Goal: Task Accomplishment & Management: Manage account settings

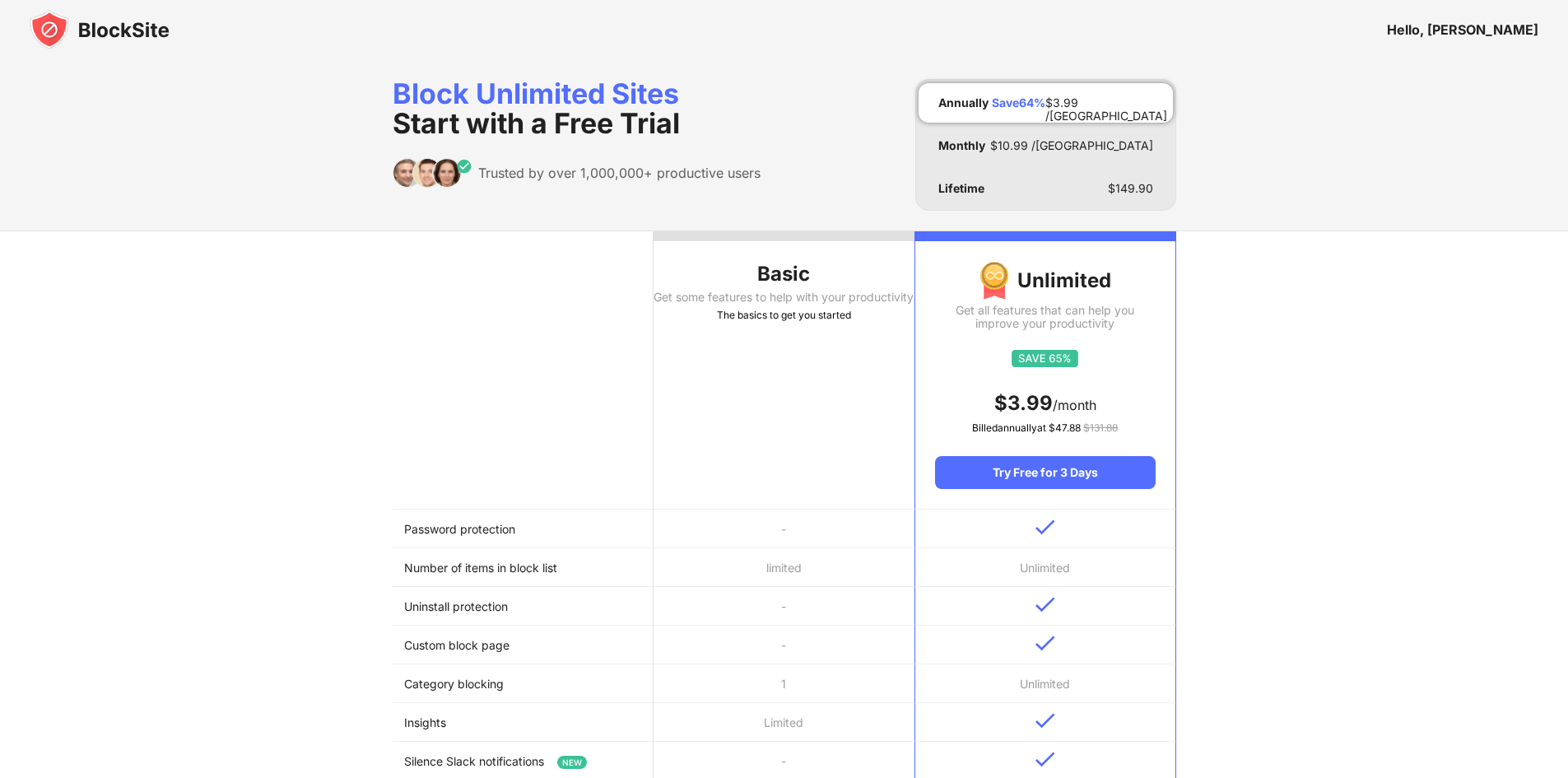
click at [103, 41] on img at bounding box center [99, 29] width 140 height 40
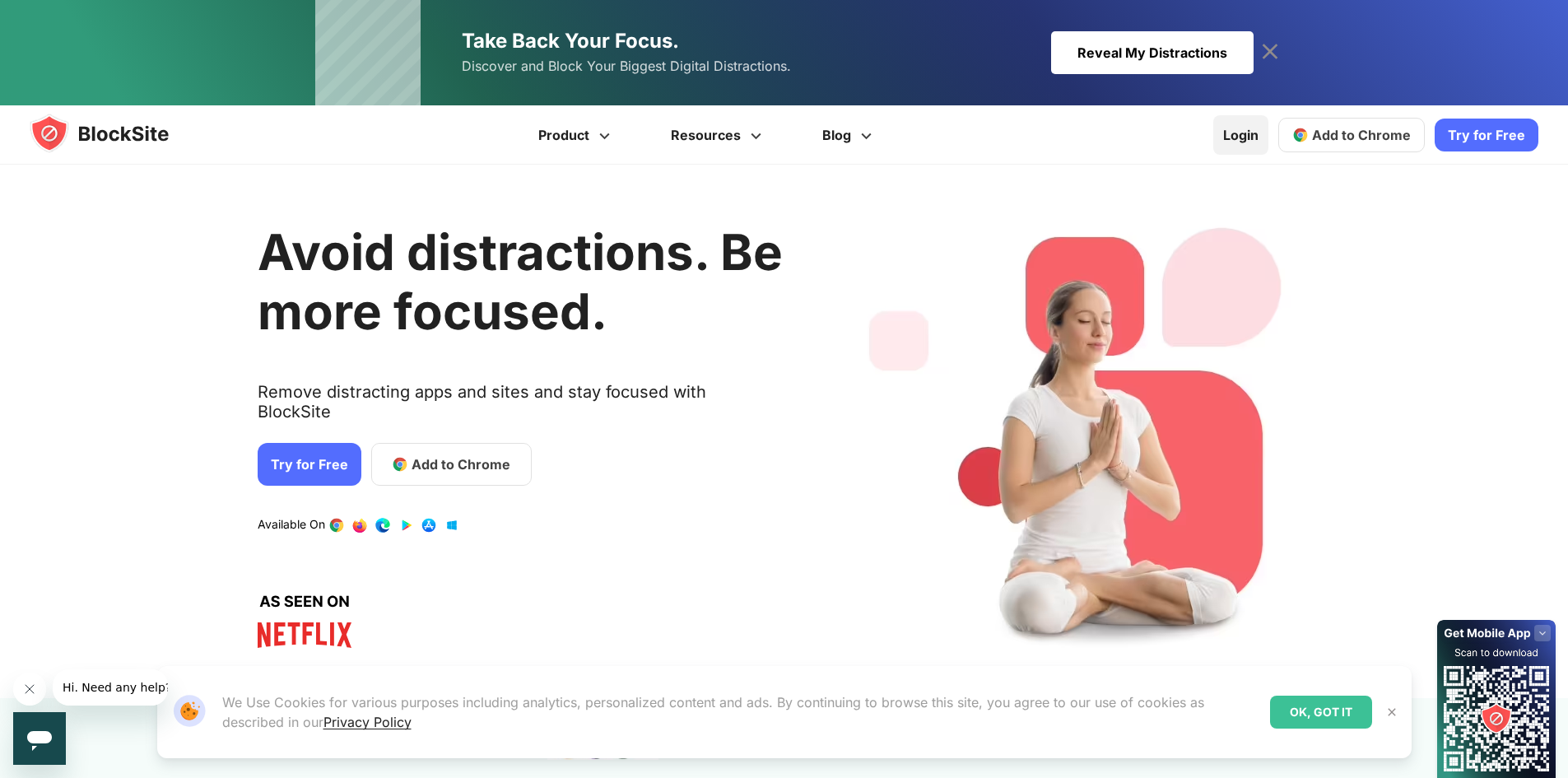
click at [1254, 146] on link "Login" at bounding box center [1241, 135] width 55 height 40
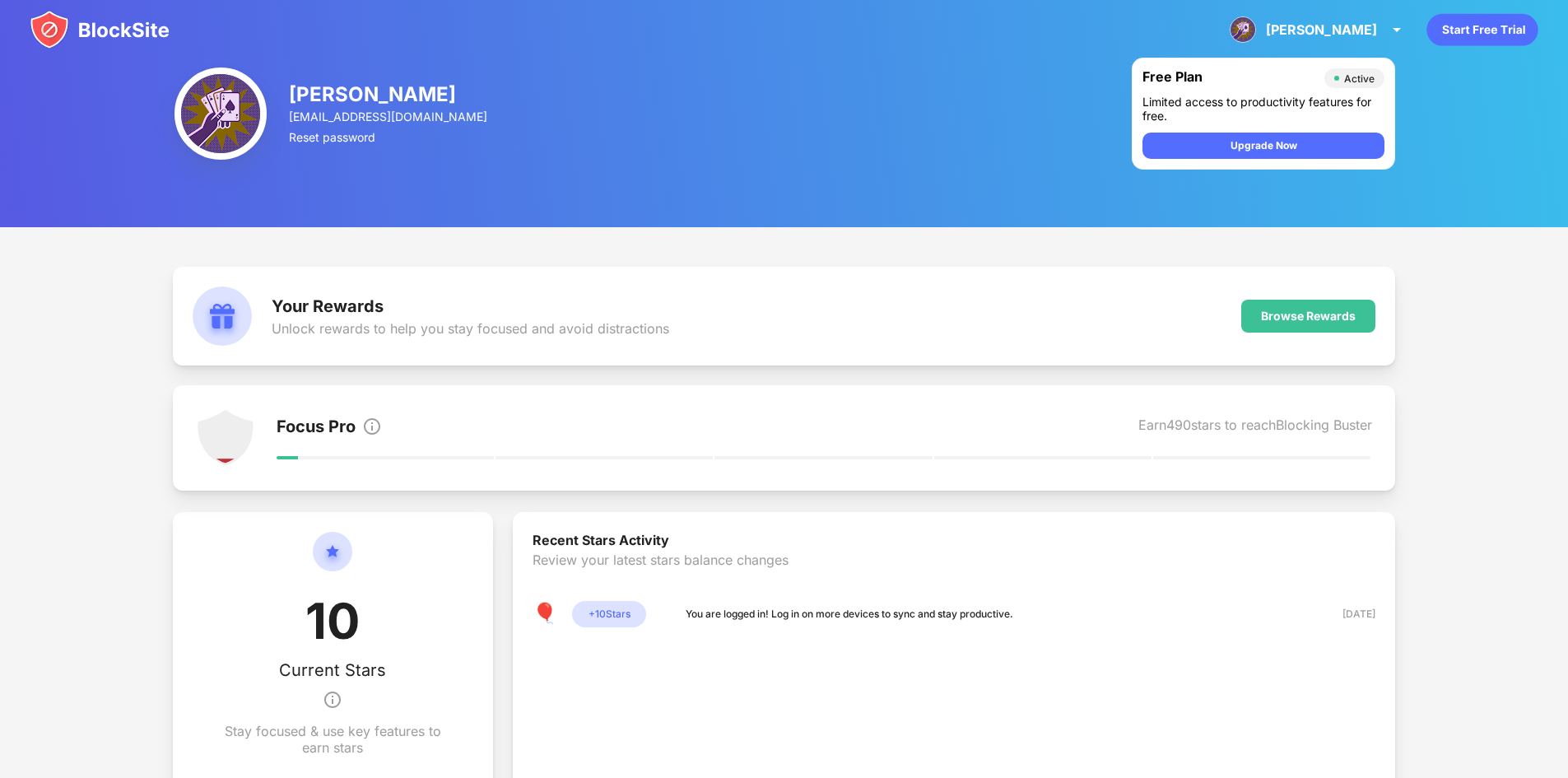
click at [97, 35] on img at bounding box center [99, 29] width 140 height 40
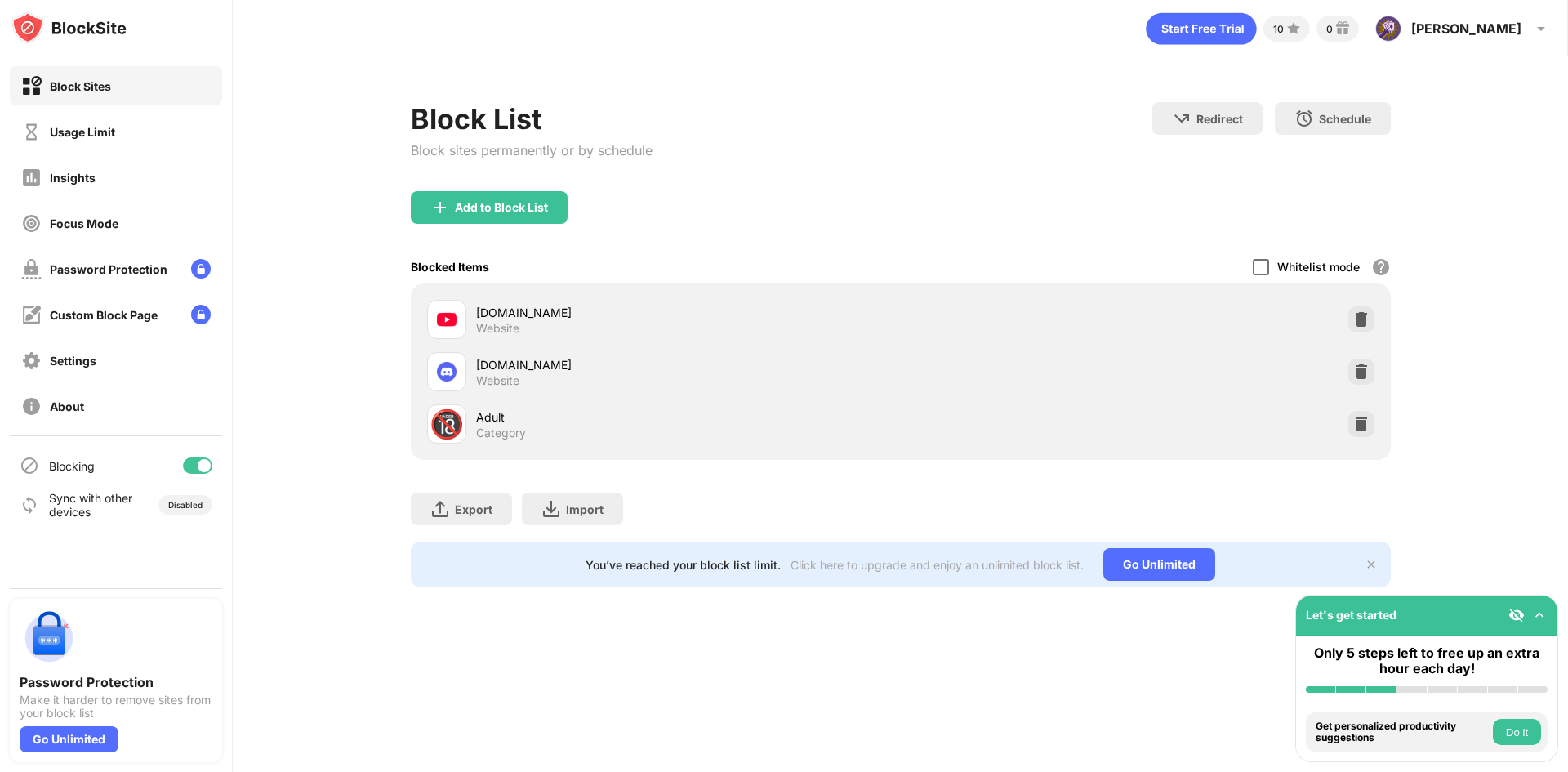
click at [1266, 266] on div at bounding box center [1260, 266] width 16 height 16
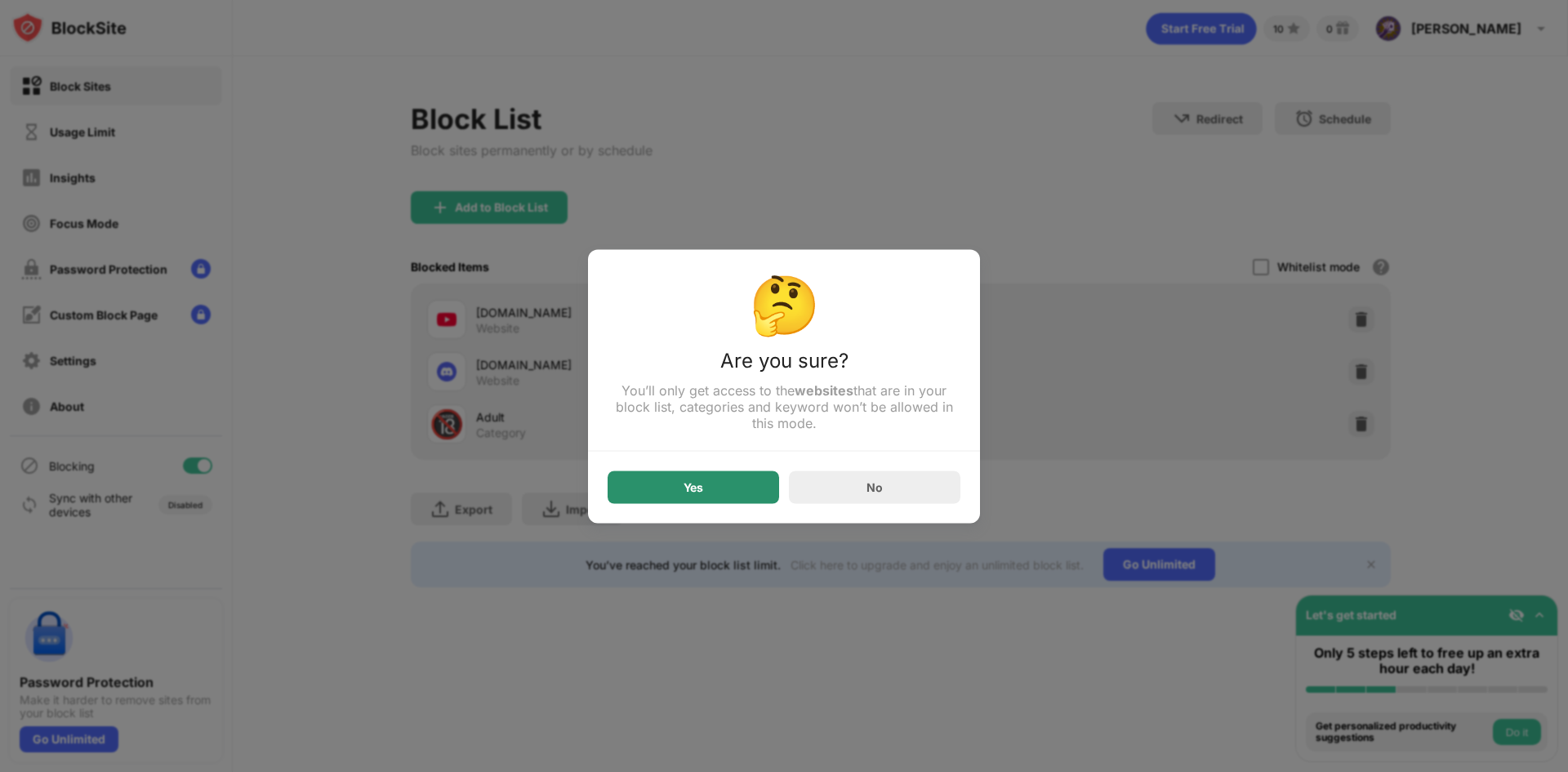
drag, startPoint x: 722, startPoint y: 493, endPoint x: 619, endPoint y: 254, distance: 260.2
click at [722, 492] on div "Yes" at bounding box center [693, 487] width 171 height 33
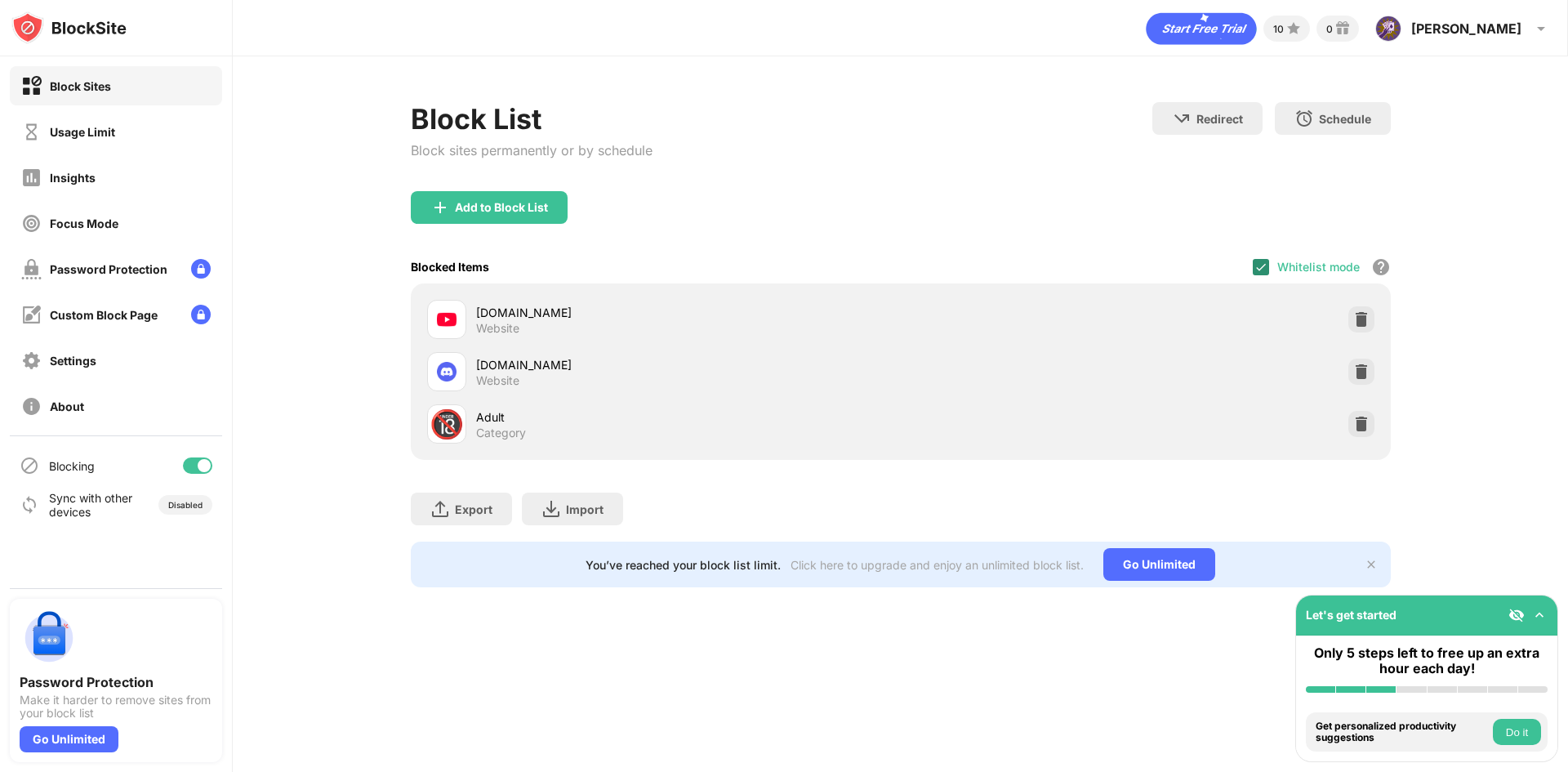
click at [1258, 262] on img at bounding box center [1260, 266] width 13 height 13
